Goal: Find specific page/section: Find specific page/section

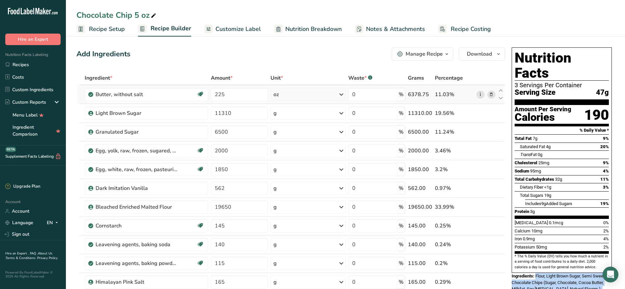
click at [479, 94] on link "i" at bounding box center [481, 95] width 8 height 8
click at [20, 61] on link "Recipes" at bounding box center [33, 64] width 66 height 13
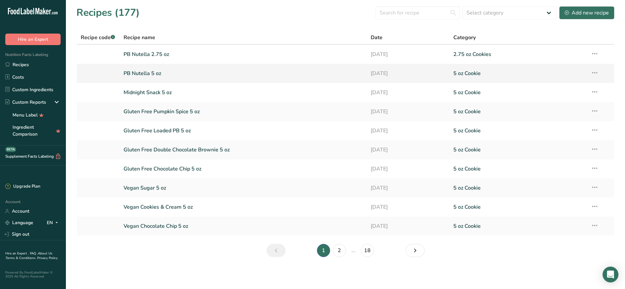
click at [140, 70] on link "PB Nutella 5 oz" at bounding box center [244, 74] width 240 height 14
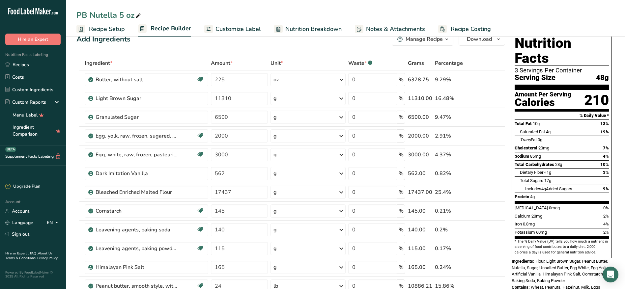
scroll to position [15, 0]
click at [30, 62] on link "Recipes" at bounding box center [33, 64] width 66 height 13
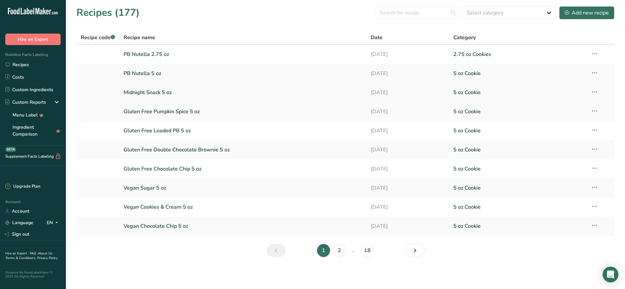
click at [158, 90] on link "Midnight Snack 5 oz" at bounding box center [244, 93] width 240 height 14
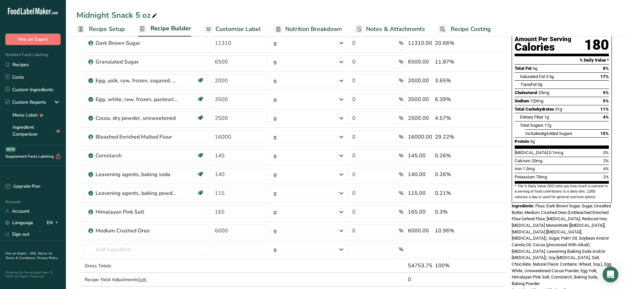
scroll to position [76, 0]
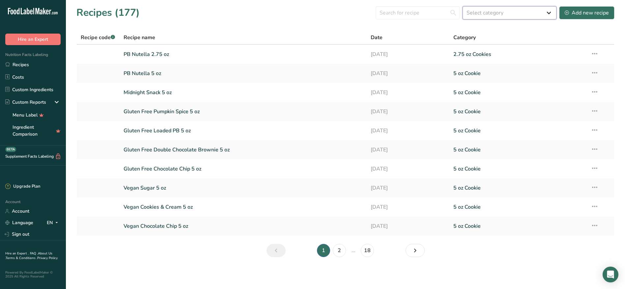
click at [534, 13] on select "Select category All 1.4 oz Mini Cookie 2.75 oz Cookies 3 oz Cookies (2025) 5 oz…" at bounding box center [510, 12] width 94 height 13
select select "2469"
click at [463, 6] on select "Select category All 1.4 oz Mini Cookie 2.75 oz Cookies 3 oz Cookies (2025) 5 oz…" at bounding box center [510, 12] width 94 height 13
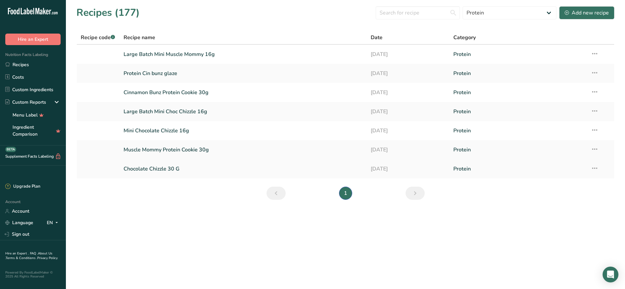
click at [153, 169] on link "Chocolate Chizzle 30 G" at bounding box center [244, 169] width 240 height 14
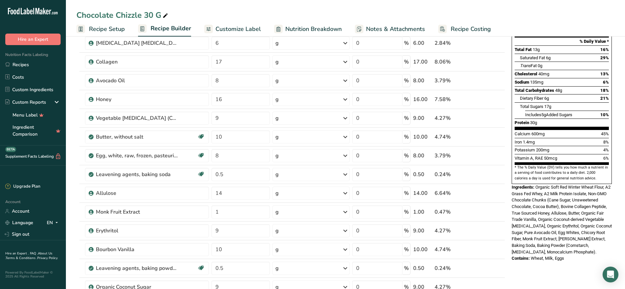
scroll to position [89, 0]
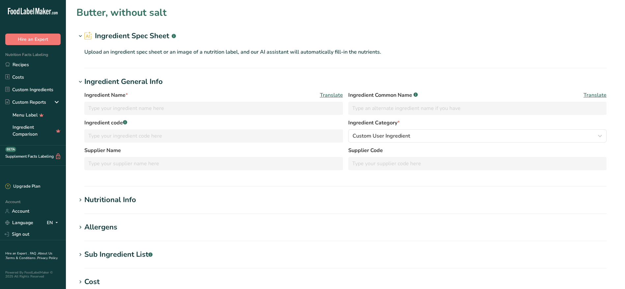
type input "Butter, without salt"
type input "Unsalted Butter"
